Goal: Information Seeking & Learning: Check status

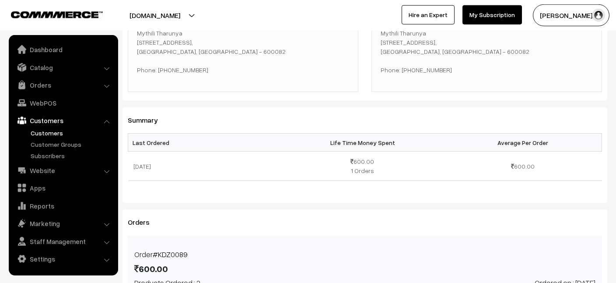
scroll to position [108, 0]
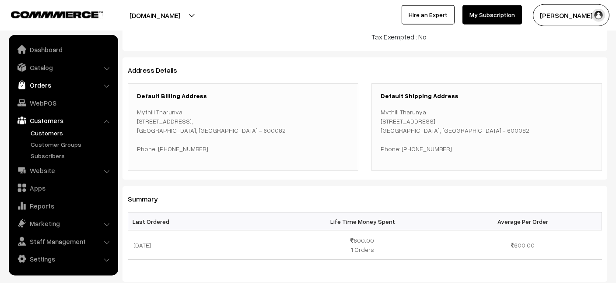
click at [42, 88] on link "Orders" at bounding box center [63, 85] width 104 height 16
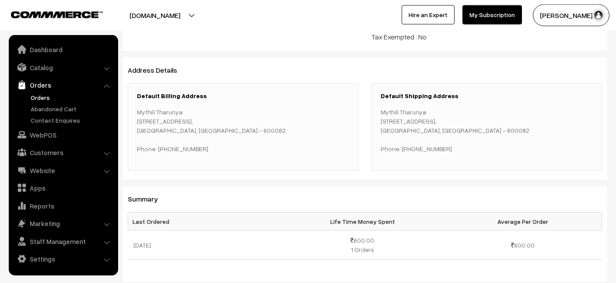
click at [46, 98] on link "Orders" at bounding box center [71, 97] width 87 height 9
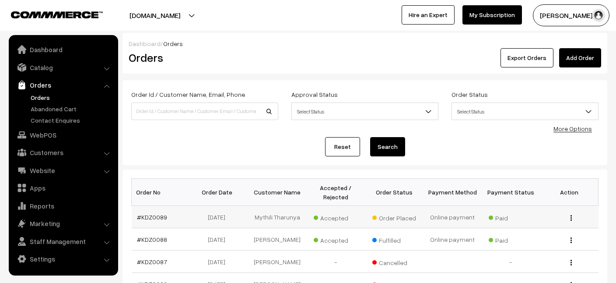
click at [573, 214] on div "View" at bounding box center [569, 216] width 48 height 9
click at [571, 219] on img "button" at bounding box center [571, 218] width 1 height 6
click at [517, 227] on link "View" at bounding box center [532, 230] width 74 height 19
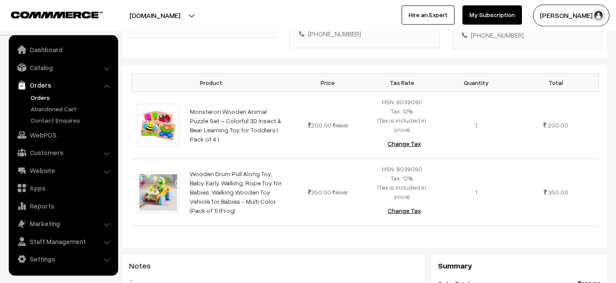
scroll to position [211, 0]
click at [38, 83] on link "Orders" at bounding box center [63, 85] width 104 height 16
click at [38, 69] on link "Catalog" at bounding box center [63, 68] width 104 height 16
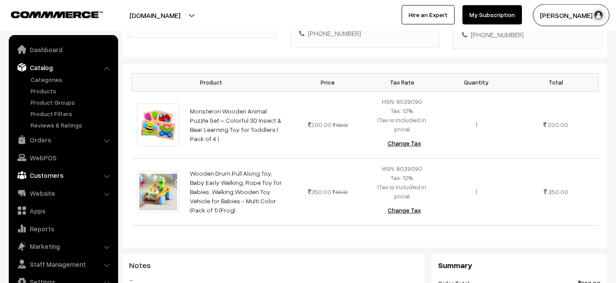
click at [44, 176] on link "Customers" at bounding box center [63, 175] width 104 height 16
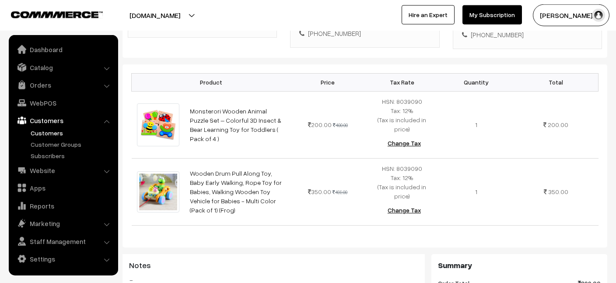
click at [41, 137] on link "Customers" at bounding box center [71, 132] width 87 height 9
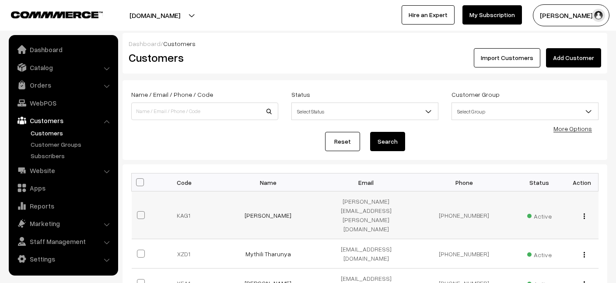
click at [586, 211] on div "view Edit Delete" at bounding box center [582, 215] width 22 height 9
